Goal: Navigation & Orientation: Find specific page/section

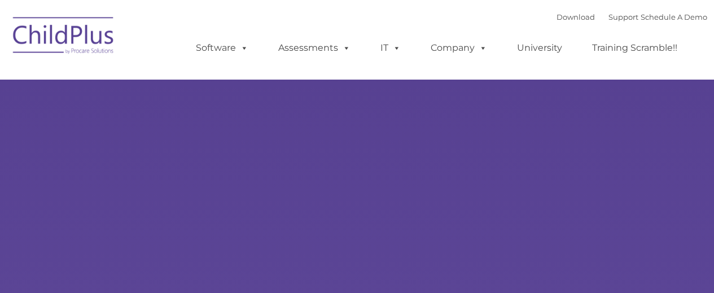
type input ""
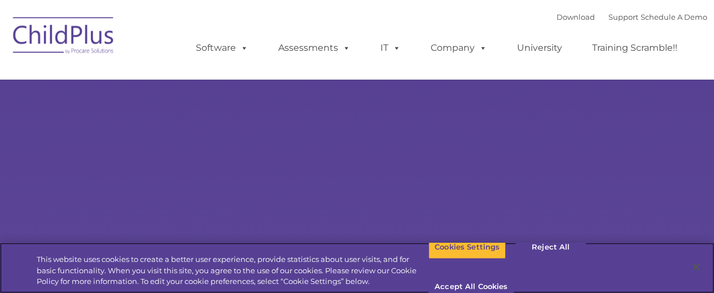
select select "MEDIUM"
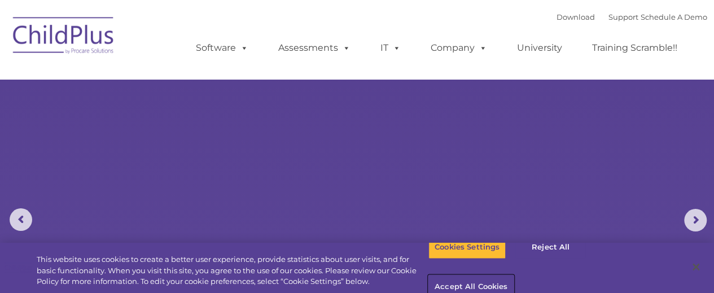
click at [514, 276] on button "Accept All Cookies" at bounding box center [471, 288] width 85 height 24
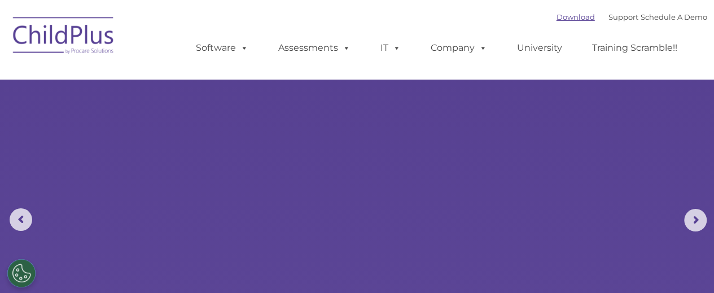
click at [570, 15] on link "Download" at bounding box center [576, 16] width 38 height 9
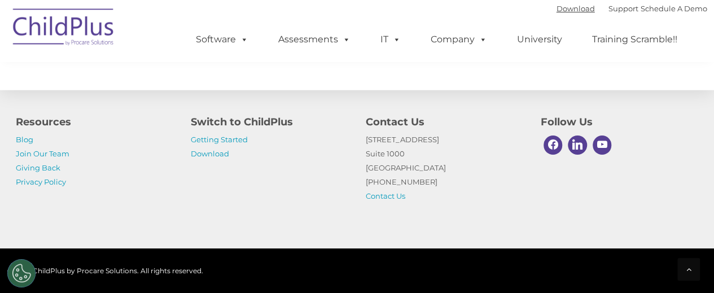
scroll to position [1396, 0]
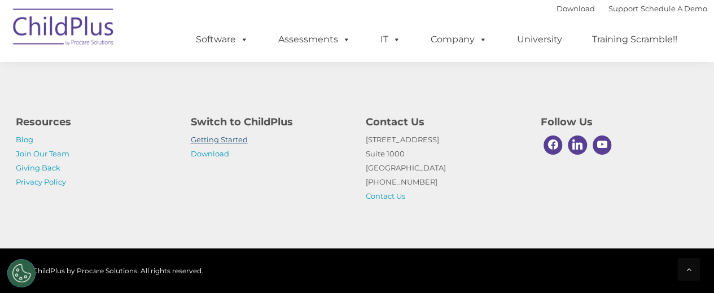
click at [208, 139] on link "Getting Started" at bounding box center [219, 139] width 57 height 9
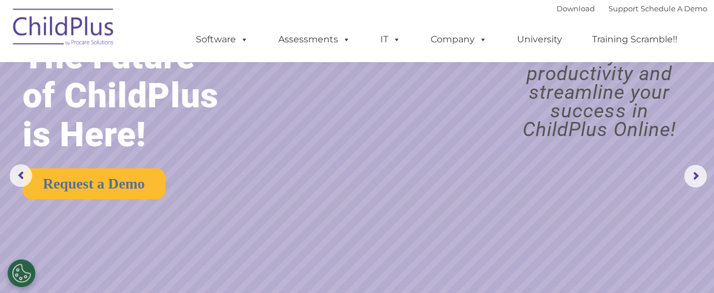
scroll to position [0, 0]
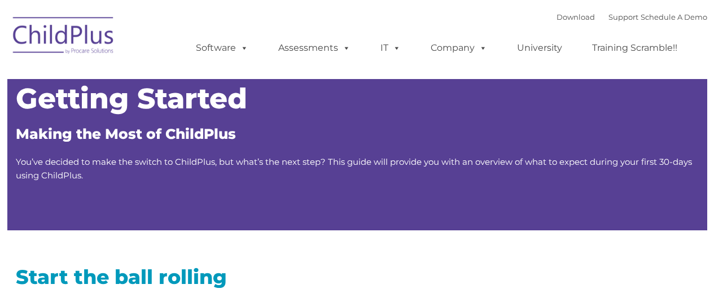
type input ""
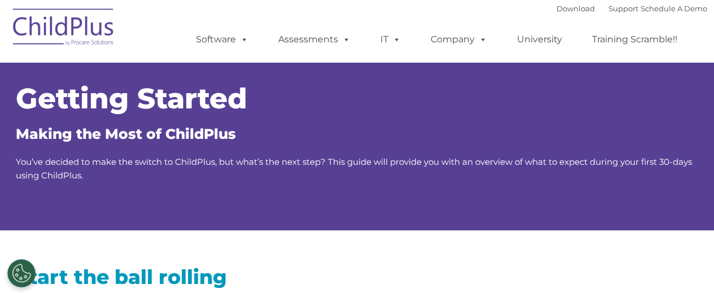
click at [56, 28] on img at bounding box center [63, 29] width 113 height 56
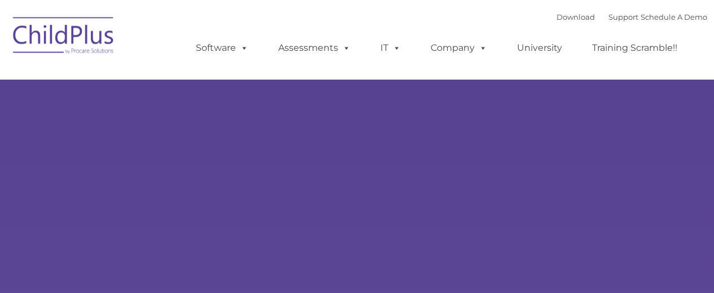
type input ""
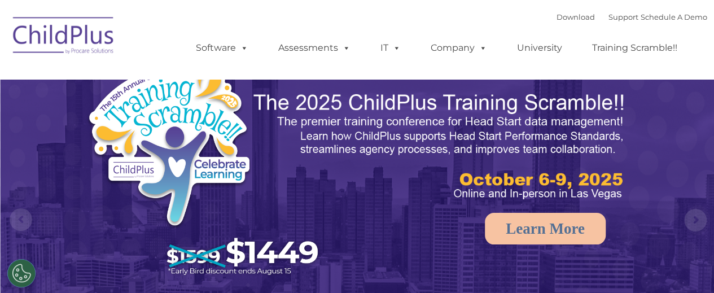
select select "MEDIUM"
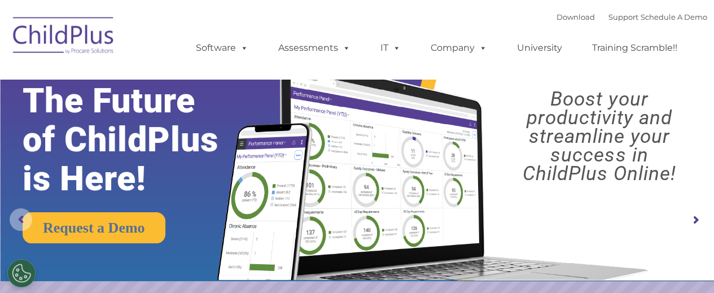
click at [21, 221] on rs-arrow at bounding box center [21, 219] width 23 height 23
